Goal: Task Accomplishment & Management: Use online tool/utility

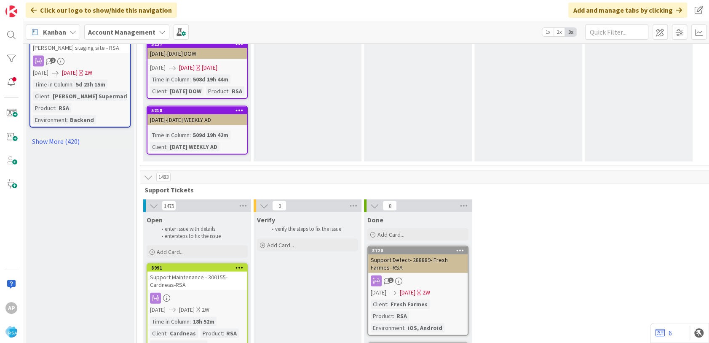
scroll to position [1076, 0]
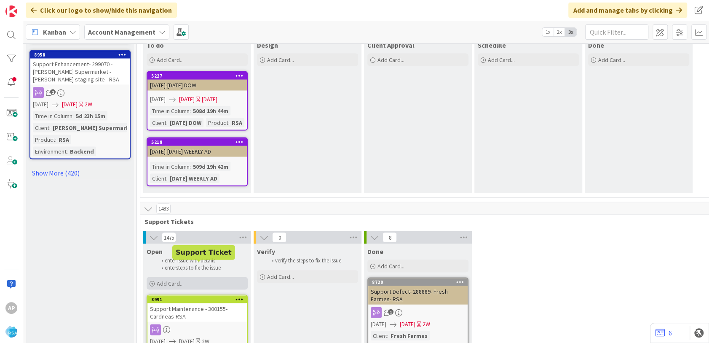
drag, startPoint x: 193, startPoint y: 251, endPoint x: 189, endPoint y: 255, distance: 5.4
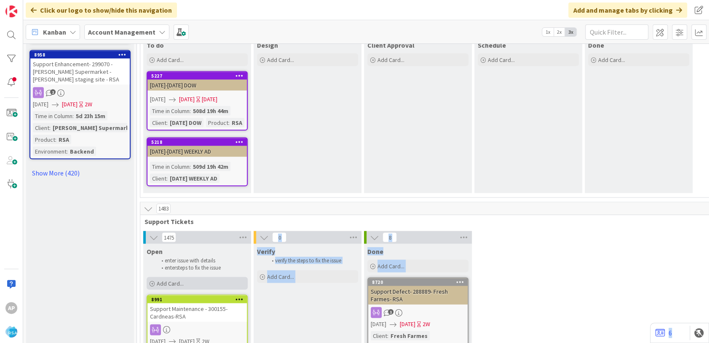
click at [195, 276] on div "Add Card..." at bounding box center [197, 282] width 101 height 13
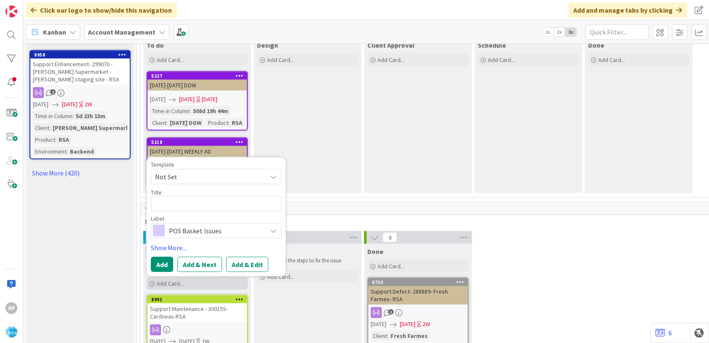
click at [195, 276] on div "Add Card..." at bounding box center [197, 282] width 101 height 13
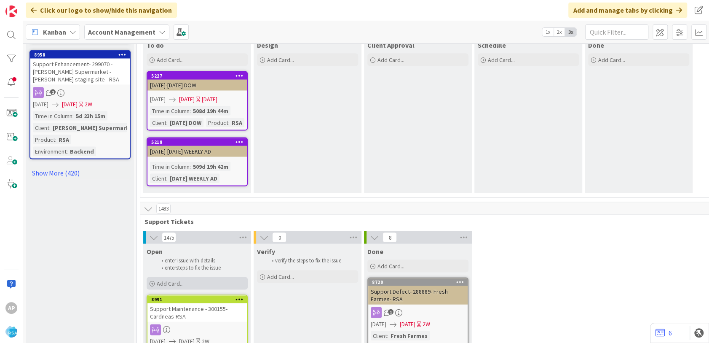
click at [195, 276] on div "Add Card..." at bounding box center [197, 282] width 101 height 13
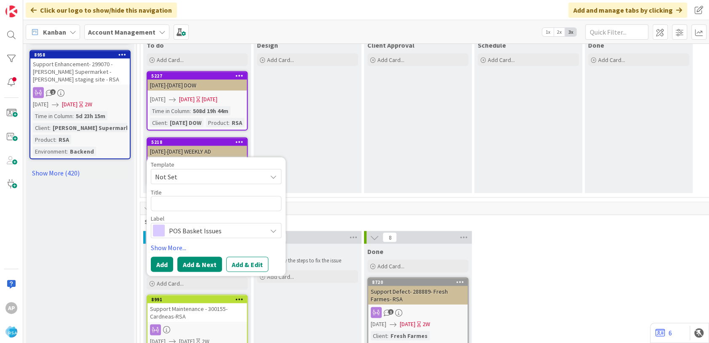
click at [203, 171] on span "Not Set" at bounding box center [207, 176] width 105 height 11
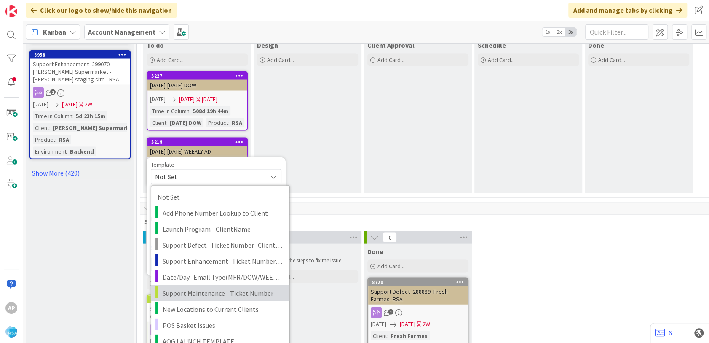
click at [206, 287] on span "Support Maintenance - Ticket Number-" at bounding box center [223, 292] width 120 height 11
type textarea "x"
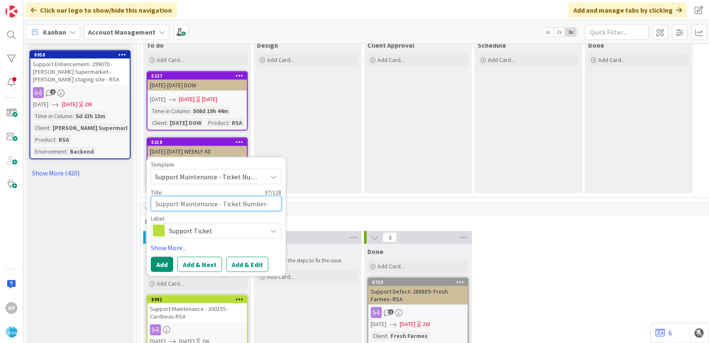
click at [263, 195] on textarea "Support Maintenance - Ticket Number-" at bounding box center [216, 202] width 131 height 15
type textarea "Support Maintenance - Ticket Numb-"
type textarea "x"
type textarea "Support Maintenance - Ticket Num-"
type textarea "x"
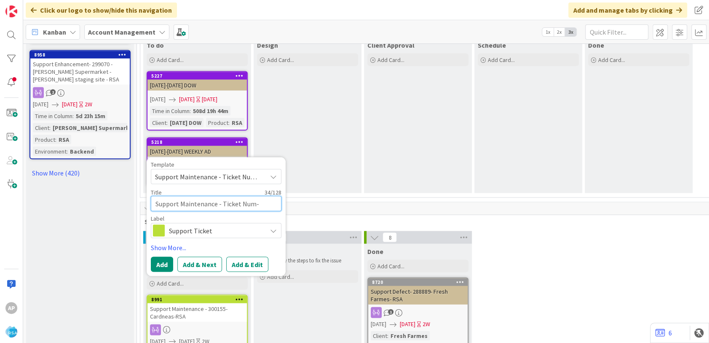
type textarea "Support Maintenance - Ticket Nu-"
type textarea "x"
type textarea "Support Maintenance - Ticket N-"
type textarea "x"
type textarea "Support Maintenance - Ticket -"
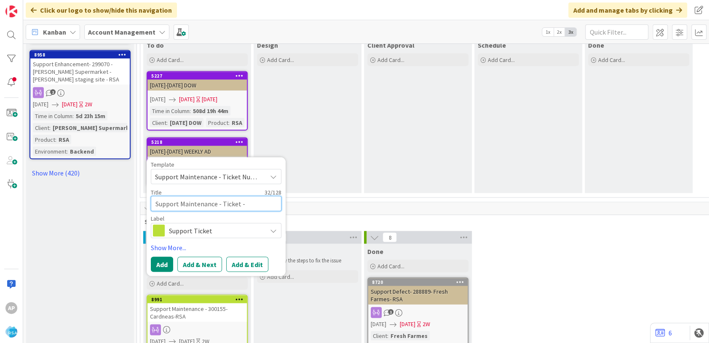
type textarea "x"
type textarea "Support Maintenance - Ticke-"
type textarea "x"
type textarea "Support Maintenance - Tick-"
type textarea "x"
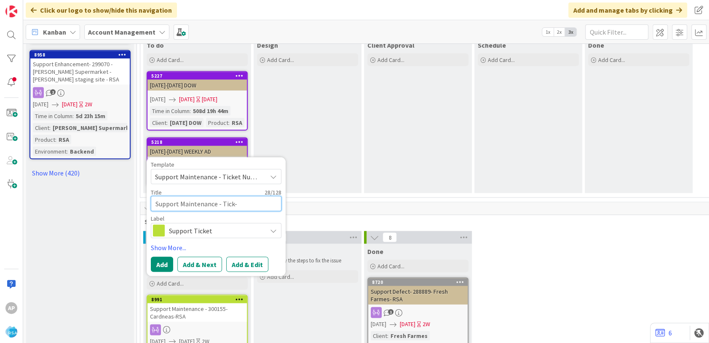
type textarea "Support Maintenance - Tic-"
type textarea "x"
type textarea "Support Maintenance - T-"
type textarea "x"
type textarea "Support Maintenance - -"
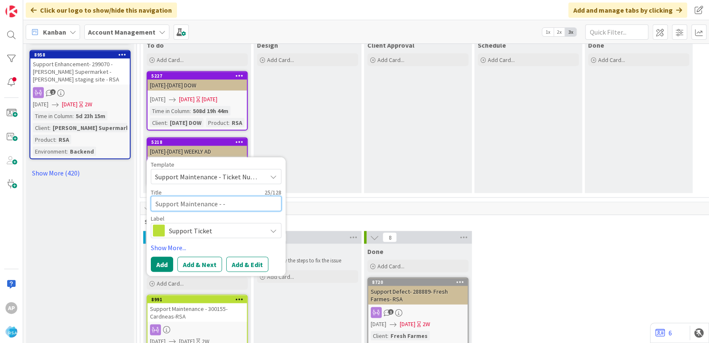
type textarea "x"
type textarea "Support Maintenance - 3-"
type textarea "x"
type textarea "Support Maintenance - 30-"
type textarea "x"
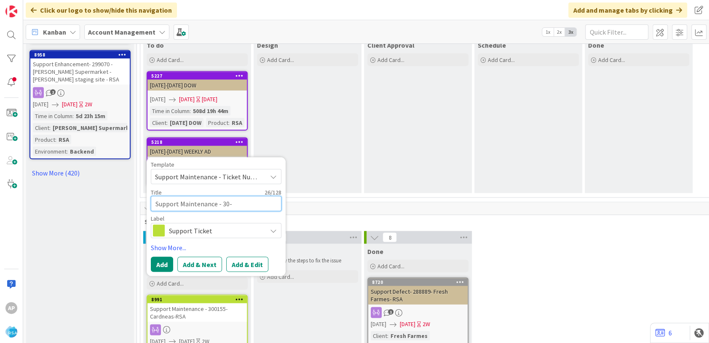
type textarea "Support Maintenance - 301-"
type textarea "x"
type textarea "Support Maintenance - 3011-"
type textarea "x"
type textarea "Support Maintenance - 30110-"
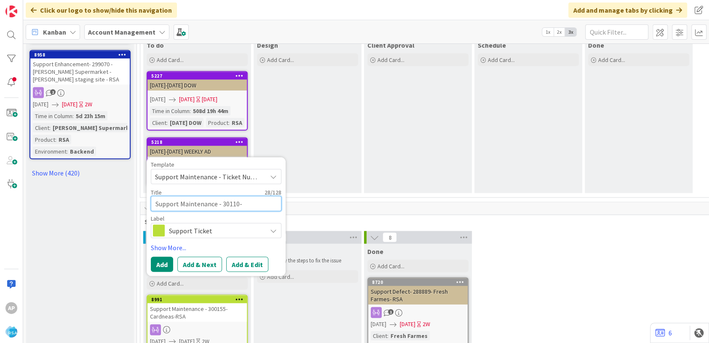
type textarea "x"
type textarea "Support Maintenance - 301107-"
type textarea "x"
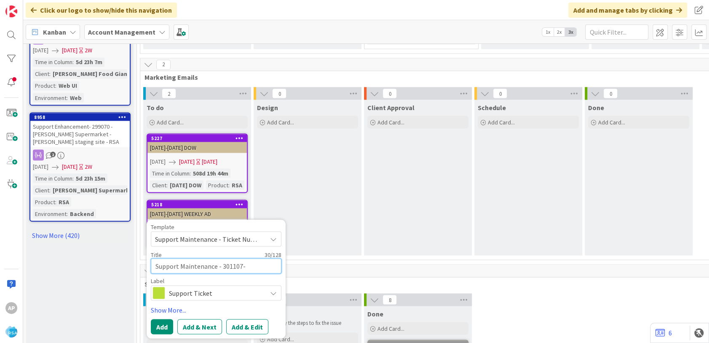
scroll to position [983, 0]
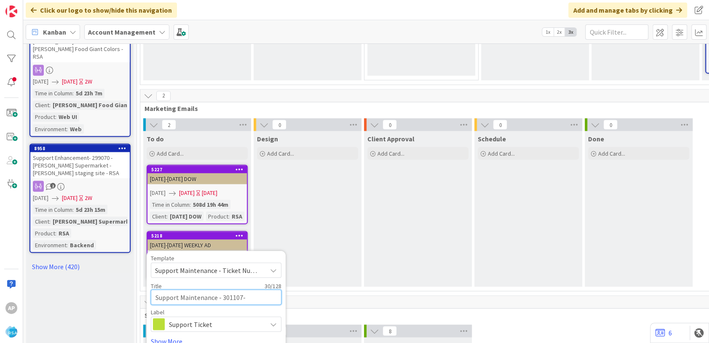
click at [248, 289] on textarea "Support Maintenance - 301107-" at bounding box center [216, 296] width 131 height 15
type textarea "Support Maintenance - 301107- A"
type textarea "x"
type textarea "Support Maintenance - 301107- An"
type textarea "x"
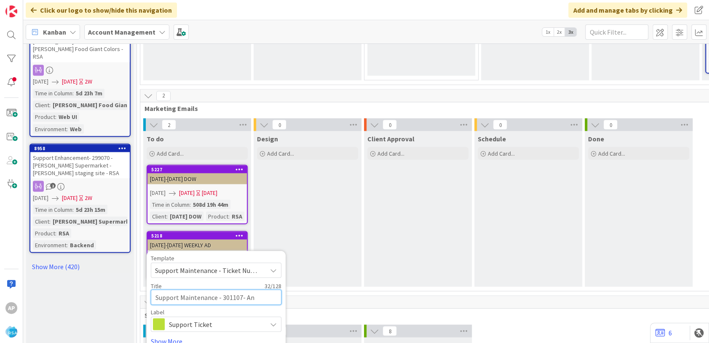
type textarea "Support Maintenance - 301107- Ani"
type textarea "x"
type textarea "Support Maintenance - 301107- Anil"
type textarea "x"
type textarea "Support Maintenance - 301107- Anil-"
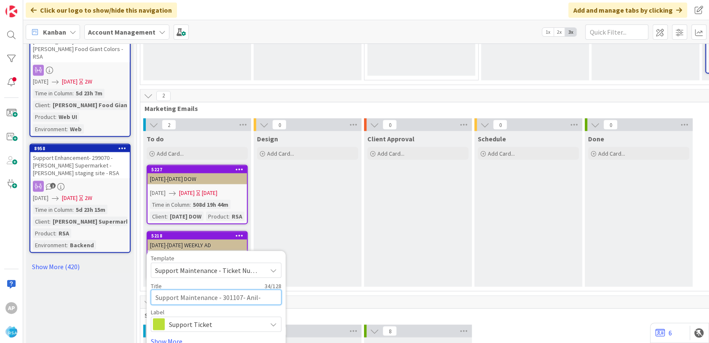
type textarea "x"
type textarea "Support Maintenance - 301107- Anil-D"
type textarea "x"
type textarea "Support Maintenance - 301107- Anil-Defe"
type textarea "x"
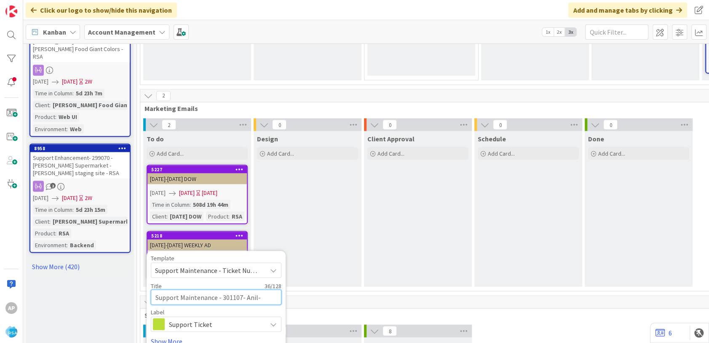
type textarea "Support Maintenance - 301107- Anil-Defect"
type textarea "x"
type textarea "Support Maintenance - 301107- Anil-Defec"
type textarea "x"
type textarea "Support Maintenance - 301107- Anil-Defe"
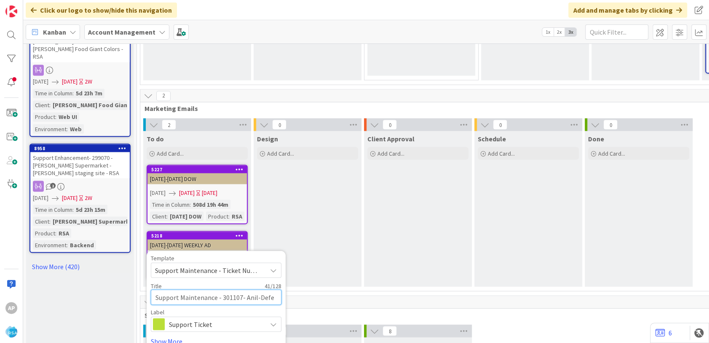
type textarea "x"
type textarea "Support Maintenance - 301107- Anil-Def"
type textarea "x"
type textarea "Support Maintenance - 301107- Anil-De"
type textarea "x"
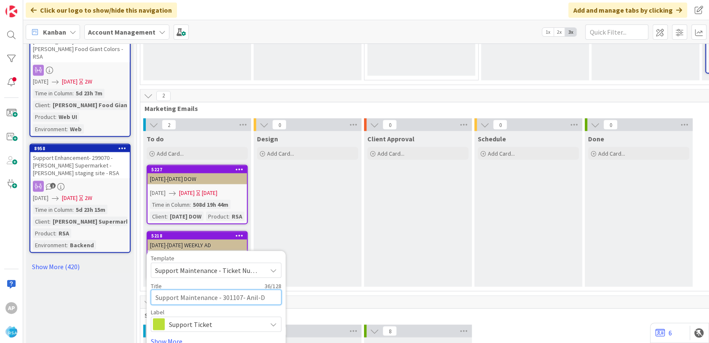
type textarea "Support Maintenance - 301107- Anil-"
type textarea "x"
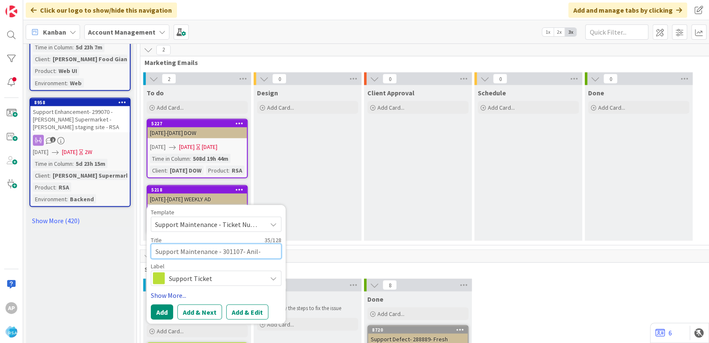
scroll to position [1030, 0]
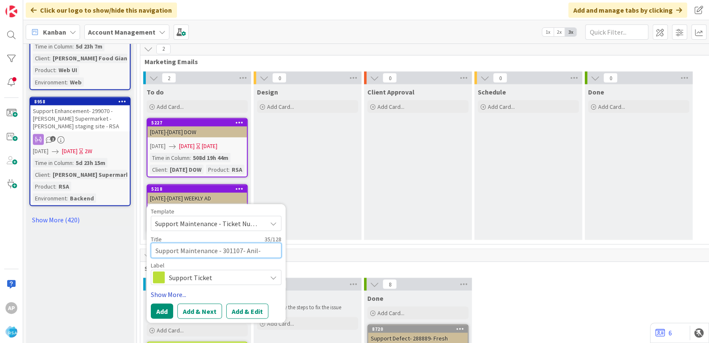
type textarea "Support Maintenance - 301107- Anil"
type textarea "x"
type textarea "Support Maintenance - 301107- Ani"
type textarea "x"
type textarea "Support Maintenance - 301107- An"
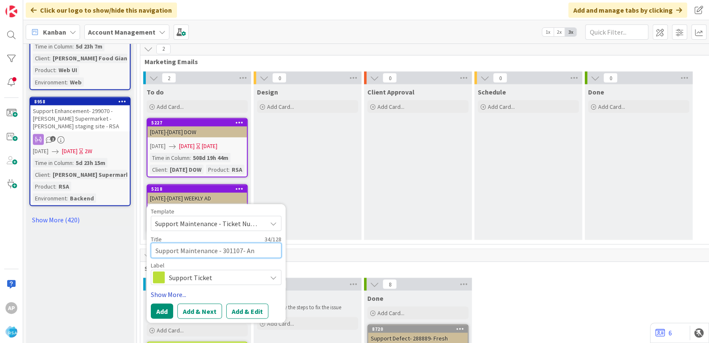
type textarea "x"
type textarea "Support Maintenance - 301107- A"
type textarea "x"
type textarea "Support Maintenance - 301107-"
type textarea "x"
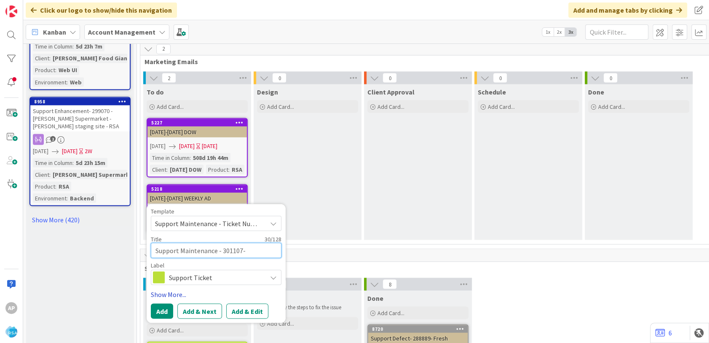
type textarea "Support Maintenance - 301107- D"
type textarea "x"
type textarea "Support Maintenance - 301107- Di"
type textarea "x"
type textarea "Support Maintenance - 301107-"
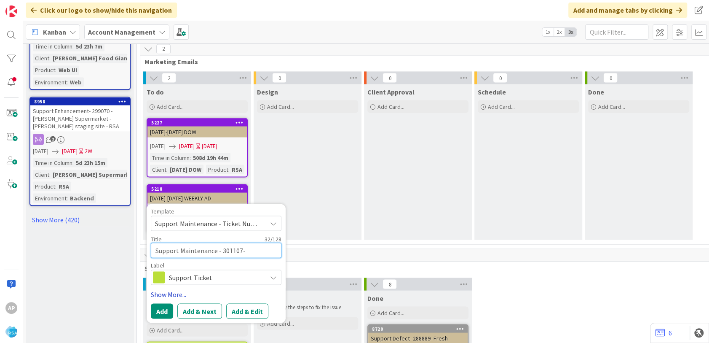
type textarea "x"
type textarea "Support Maintenance - 301107- B"
type textarea "x"
type textarea "Support Maintenance - 301107- Buc"
type textarea "x"
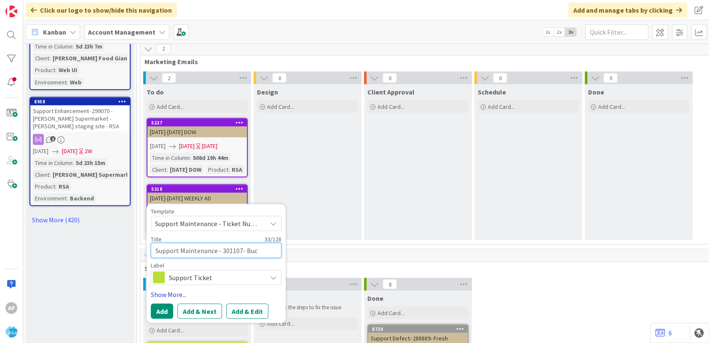
type textarea "Support Maintenance - 301107- Buch"
type textarea "x"
type textarea "Support Maintenance - 301107- Buche"
type textarea "x"
type textarea "Support Maintenance - 301107- Buche F"
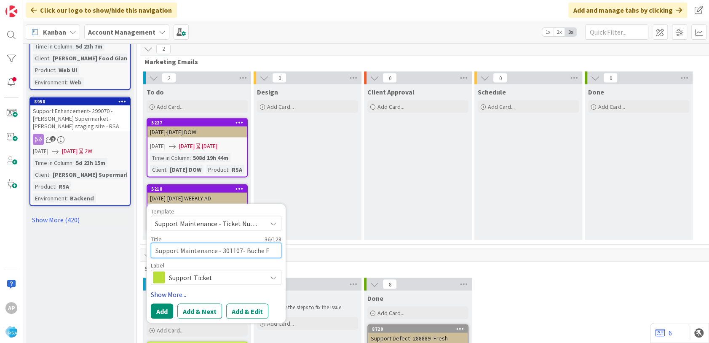
type textarea "x"
type textarea "Support Maintenance - 301107- Buche Fo"
type textarea "x"
type textarea "Support Maintenance - 301107- Buche Foods"
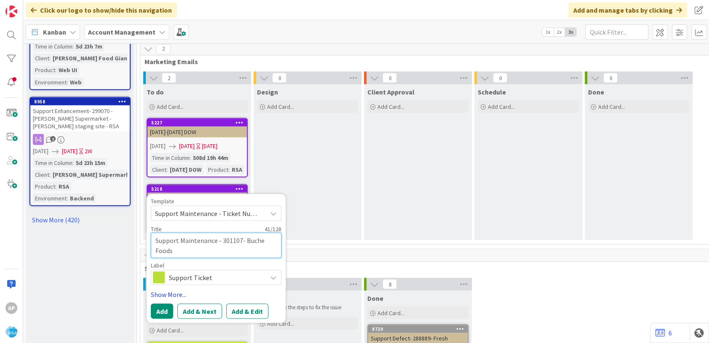
type textarea "x"
type textarea "Support Maintenance - 301107- Buche Foods-"
type textarea "x"
type textarea "Support Maintenance - 301107- Buche Foods-R"
type textarea "x"
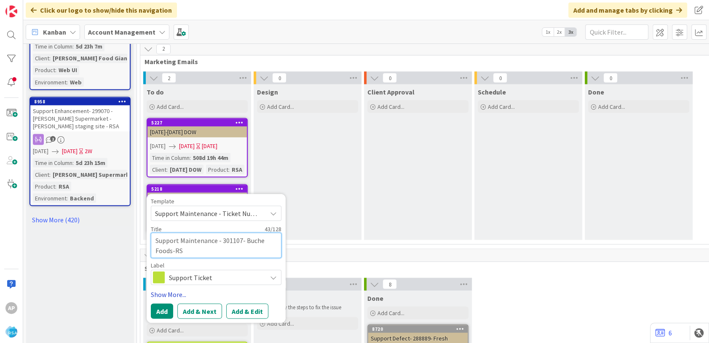
type textarea "Support Maintenance - 301107- Buche Foods-RSA"
type textarea "x"
click at [239, 303] on button "Add & Edit" at bounding box center [247, 310] width 42 height 15
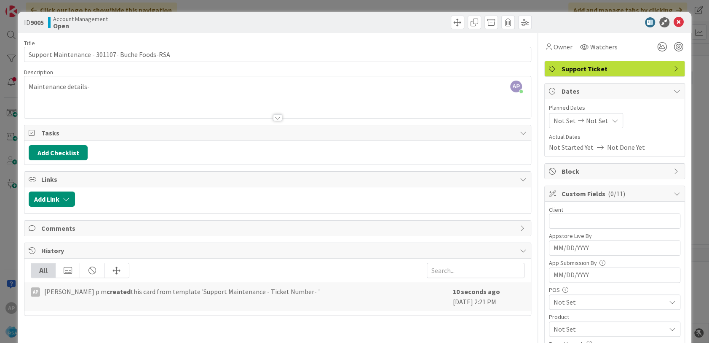
click at [112, 84] on div "AP [PERSON_NAME] p m just joined Maintenance details-" at bounding box center [277, 97] width 506 height 42
click at [111, 84] on line "button" at bounding box center [108, 84] width 5 height 0
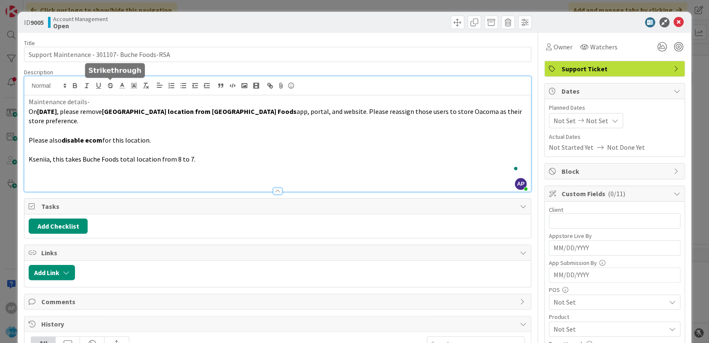
click at [554, 123] on span "Not Set" at bounding box center [565, 120] width 22 height 10
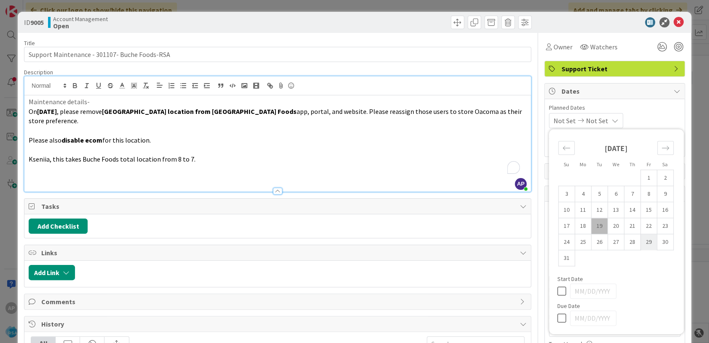
click at [576, 225] on td "18" at bounding box center [583, 226] width 16 height 16
click at [640, 245] on td "29" at bounding box center [648, 242] width 16 height 16
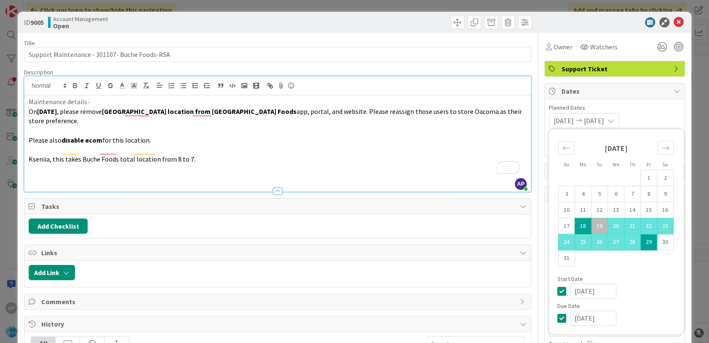
type input "[DATE]"
click at [640, 243] on td "29" at bounding box center [648, 242] width 16 height 16
click at [404, 164] on p "To enrich screen reader interactions, please activate Accessibility in Grammarl…" at bounding box center [278, 169] width 498 height 10
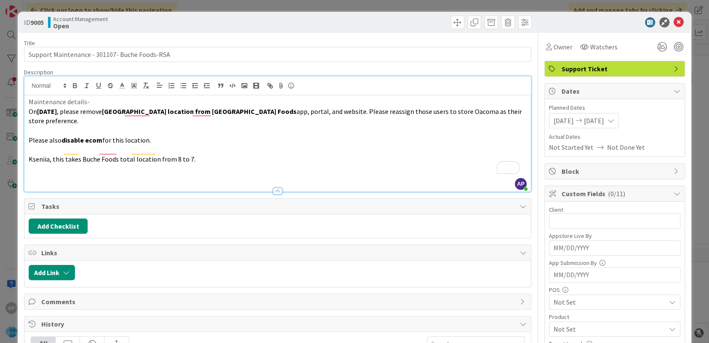
click at [592, 222] on input "text" at bounding box center [614, 220] width 131 height 15
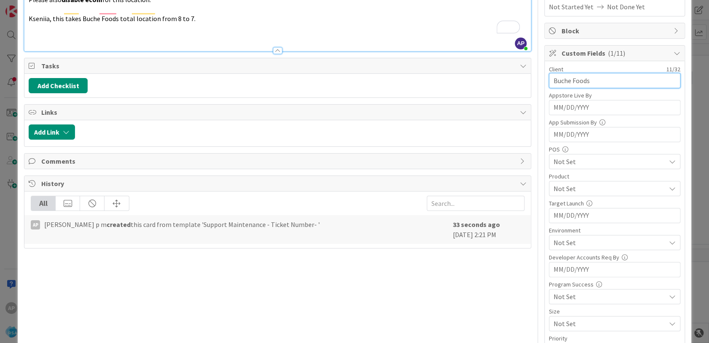
type input "Buche Foods"
click at [560, 181] on div "Not Set" at bounding box center [614, 188] width 131 height 15
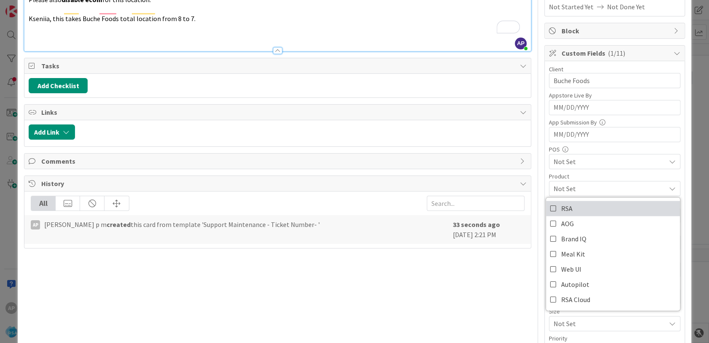
click at [573, 211] on link "RSA" at bounding box center [613, 208] width 134 height 15
click at [447, 292] on div "Title 45 / 128 Support Maintenance - 301107- Buche Foods-RSA Description AP [PE…" at bounding box center [277, 280] width 507 height 775
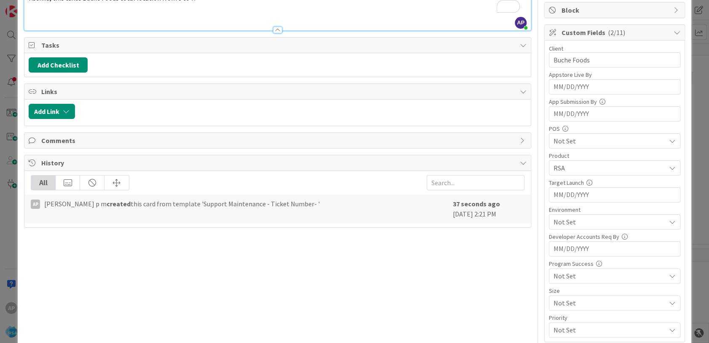
scroll to position [187, 0]
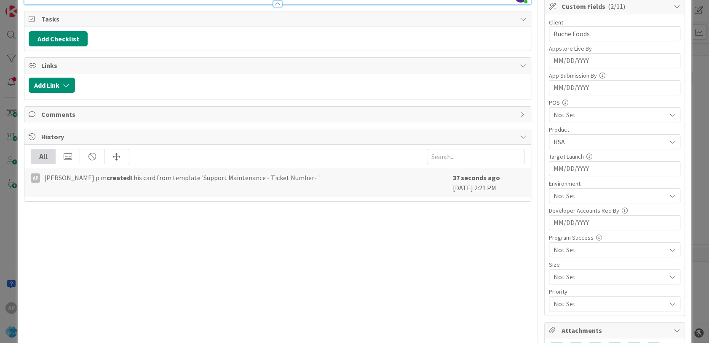
click at [595, 191] on span "Not Set" at bounding box center [610, 195] width 112 height 10
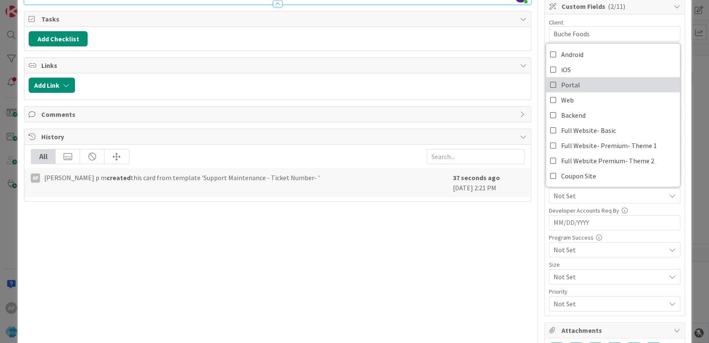
click at [561, 83] on span "Portal" at bounding box center [570, 84] width 19 height 13
click at [474, 301] on div "Title 45 / 128 Support Maintenance - 301107- Buche Foods-RSA Description AP [PE…" at bounding box center [277, 233] width 507 height 775
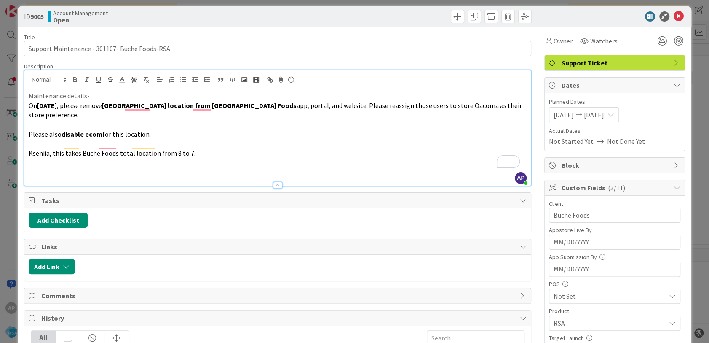
scroll to position [0, 0]
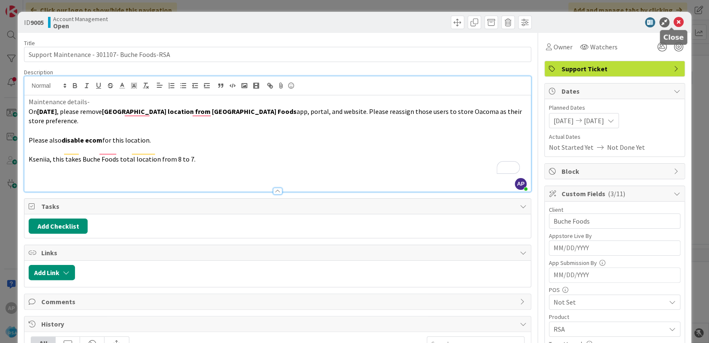
click at [674, 23] on icon at bounding box center [679, 22] width 10 height 10
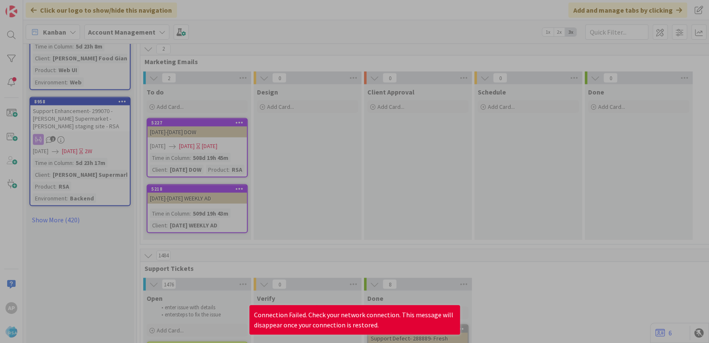
click at [503, 297] on div at bounding box center [354, 171] width 709 height 343
